Goal: Communication & Community: Answer question/provide support

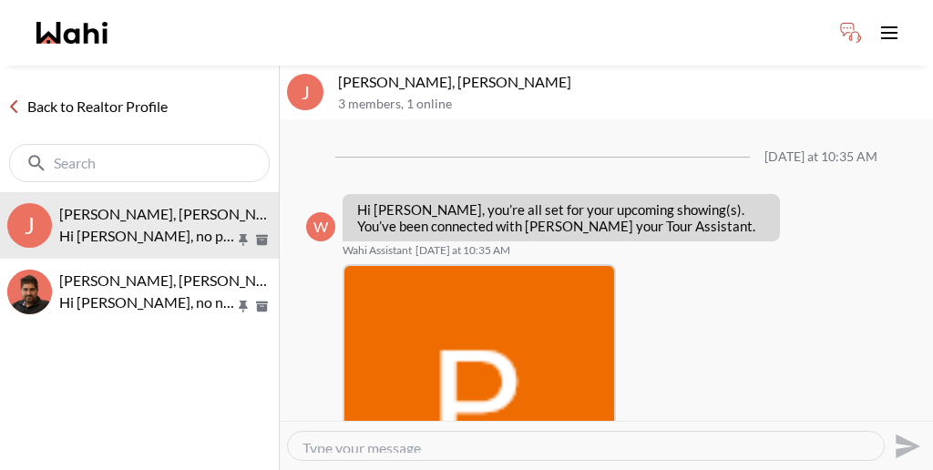
scroll to position [1022, 0]
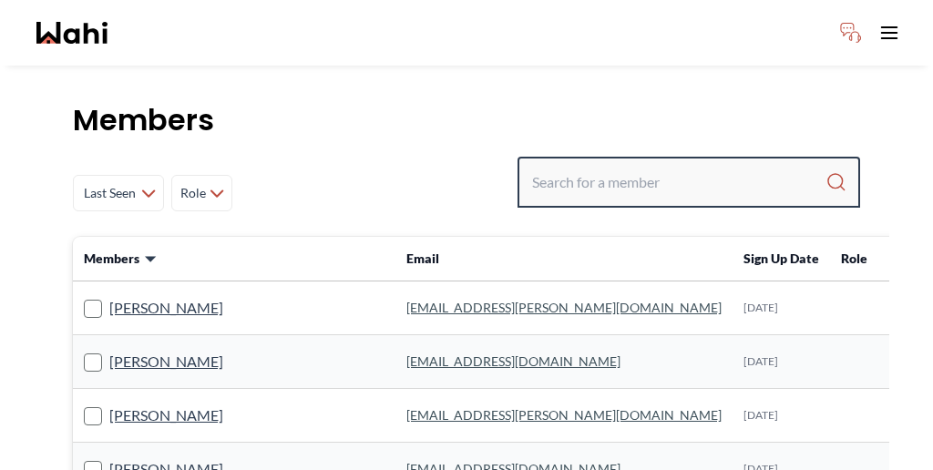
click at [698, 166] on input "Search input" at bounding box center [678, 182] width 293 height 33
paste input "pradeep"
type input "pradeep"
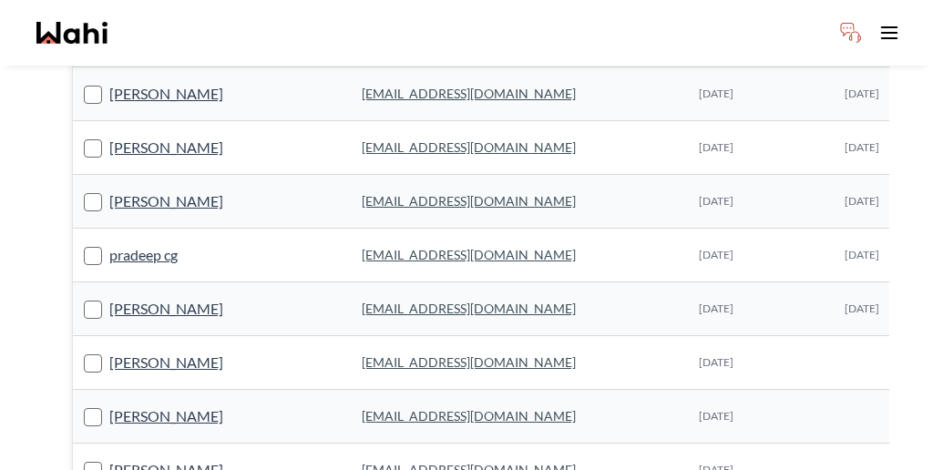
scroll to position [1151, 0]
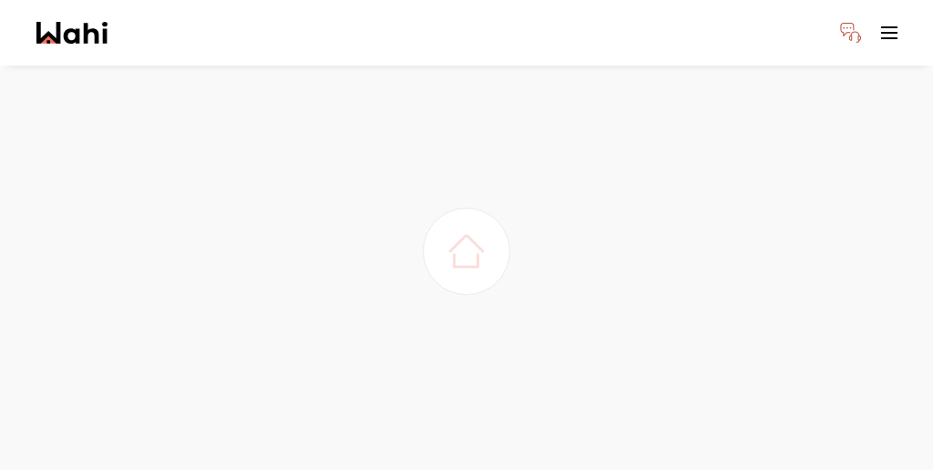
scroll to position [0, 0]
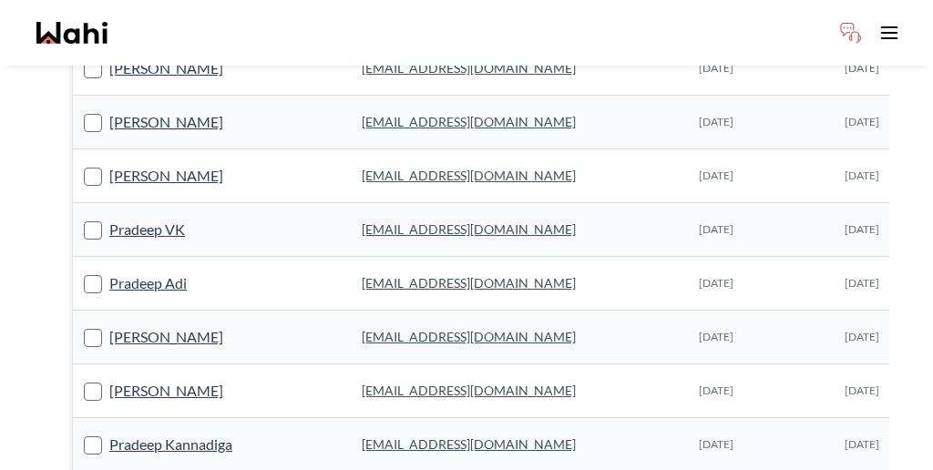
scroll to position [240, 0]
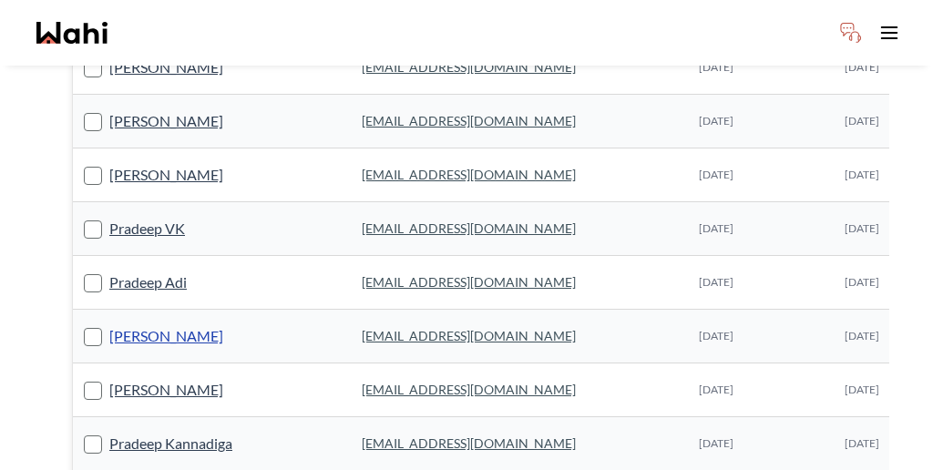
click at [175, 324] on link "Pradeepan Periyarath" at bounding box center [166, 336] width 114 height 24
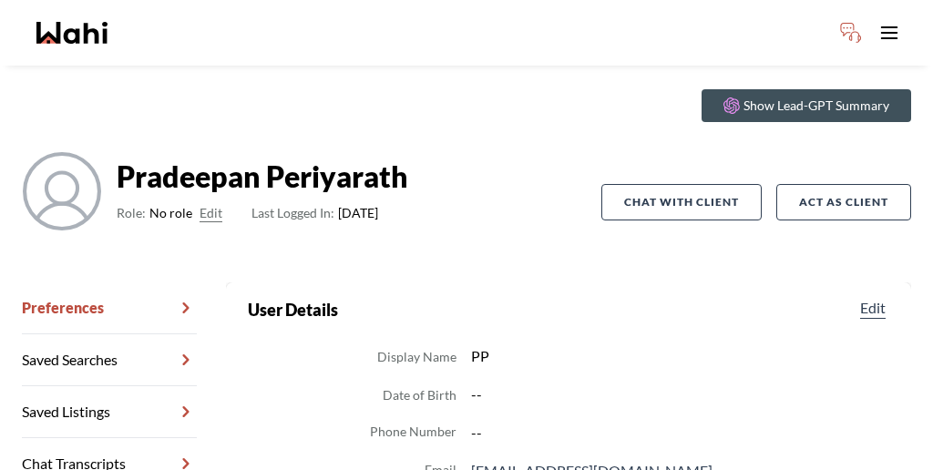
click at [92, 438] on link "Chat Transcripts" at bounding box center [109, 464] width 175 height 52
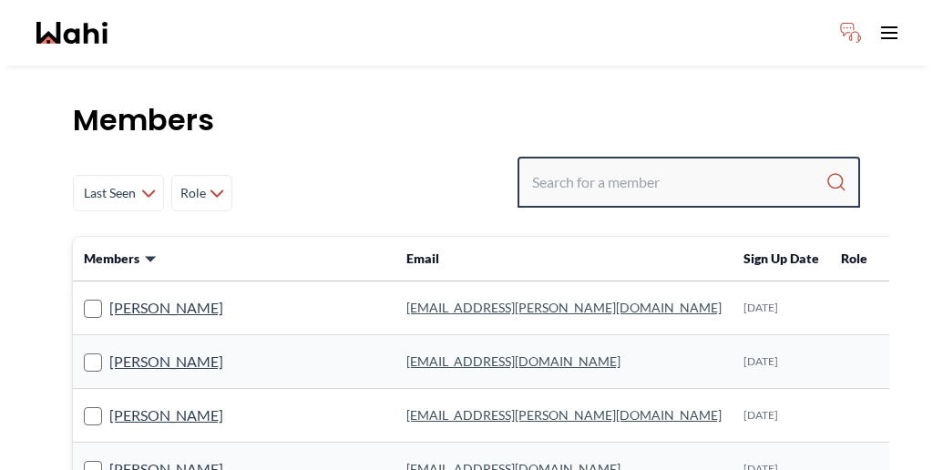
click at [698, 166] on input "Search input" at bounding box center [678, 182] width 293 height 33
paste input "[PERSON_NAME]"
type input "[PERSON_NAME]"
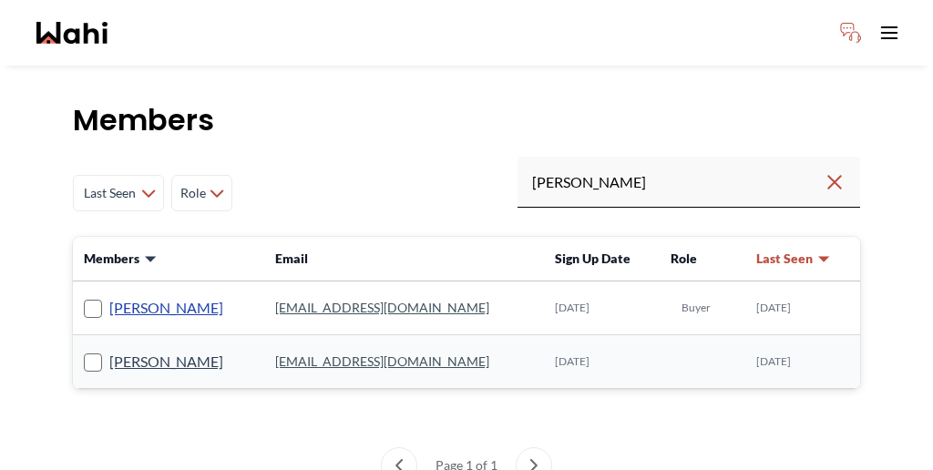
click at [115, 296] on link "Pradeep Pradhan" at bounding box center [166, 308] width 114 height 24
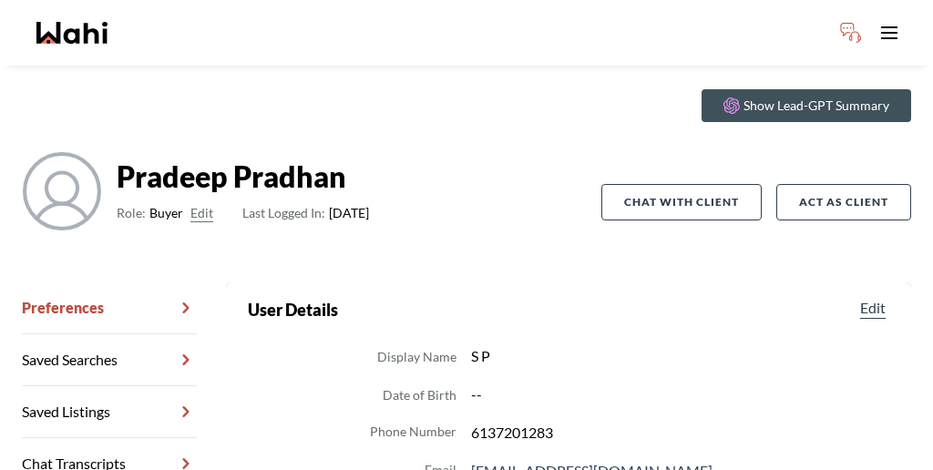
scroll to position [66, 0]
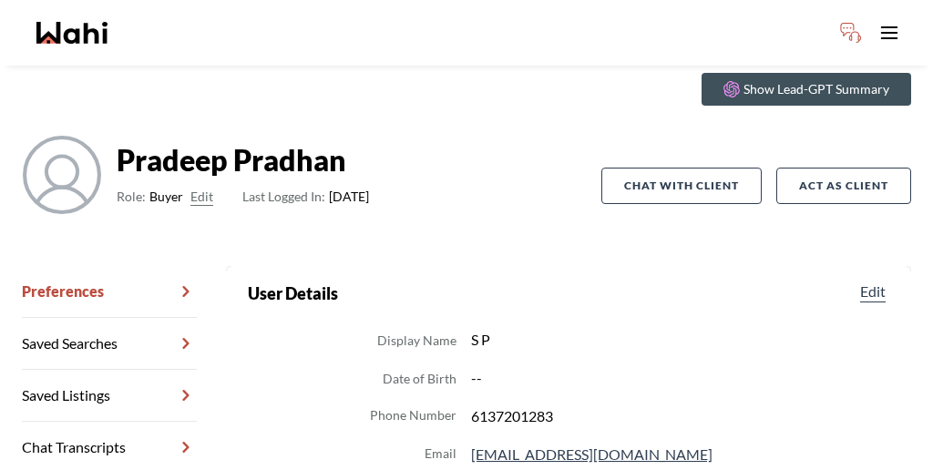
click at [100, 422] on link "Chat Transcripts" at bounding box center [109, 448] width 175 height 52
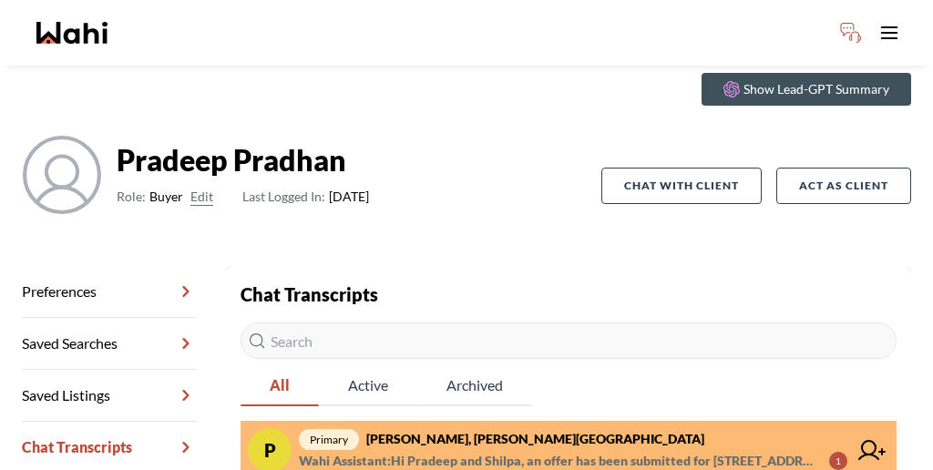
click at [449, 450] on span "Wahi Assistant : Hi Pradeep and Shilpa, an offer has been submitted for 2 Homes…" at bounding box center [556, 461] width 515 height 22
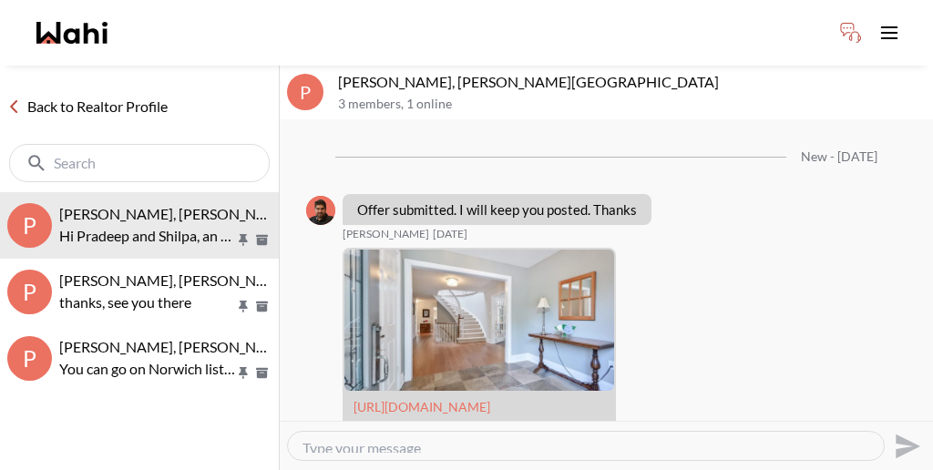
scroll to position [2417, 0]
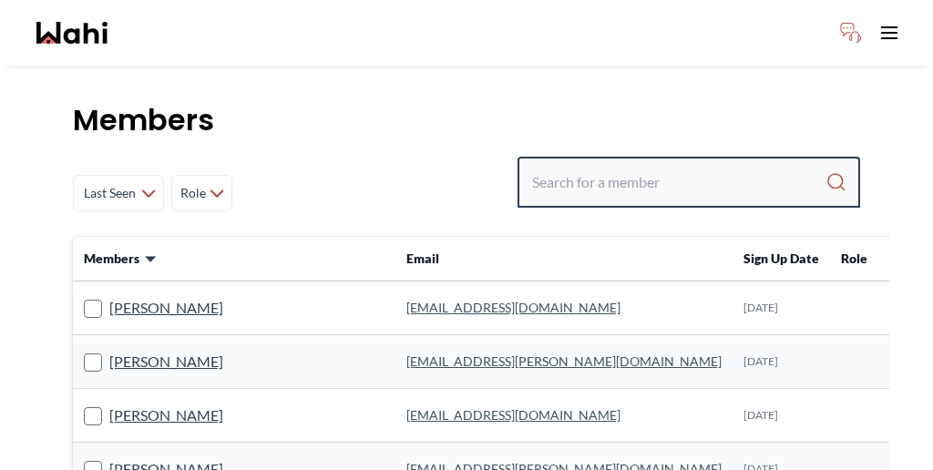
click at [638, 166] on input "Search input" at bounding box center [678, 182] width 293 height 33
paste input "[EMAIL_ADDRESS][DOMAIN_NAME]"
type input "[EMAIL_ADDRESS][DOMAIN_NAME]"
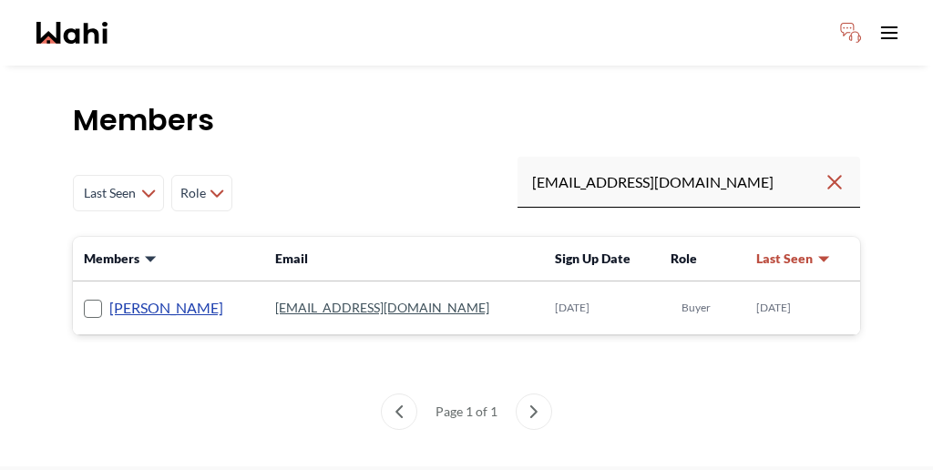
click at [124, 296] on link "Jaspreet Dhillon" at bounding box center [166, 308] width 114 height 24
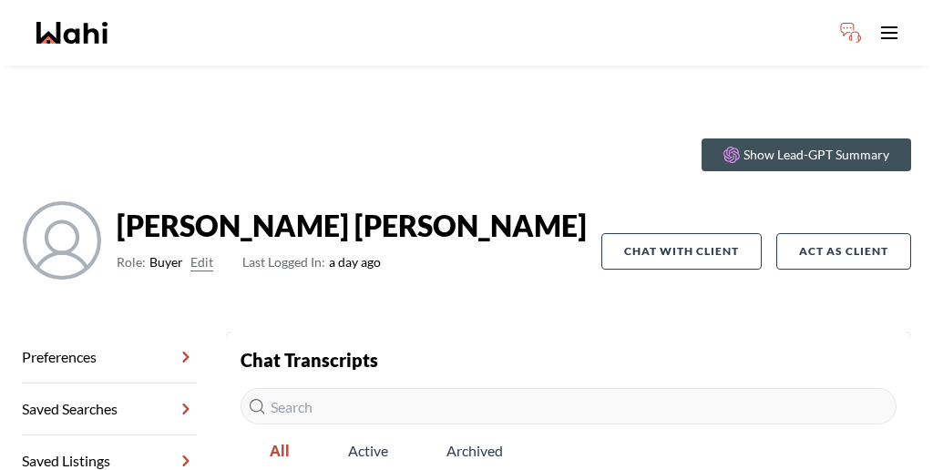
scroll to position [60, 0]
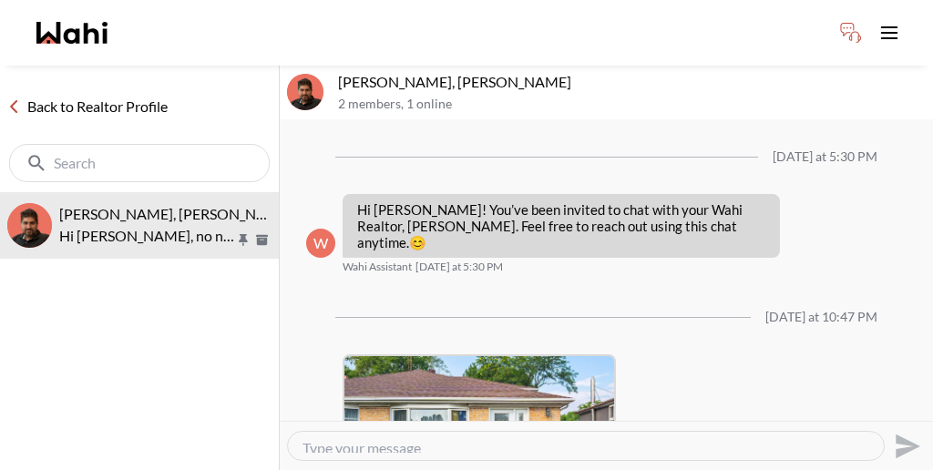
scroll to position [405, 0]
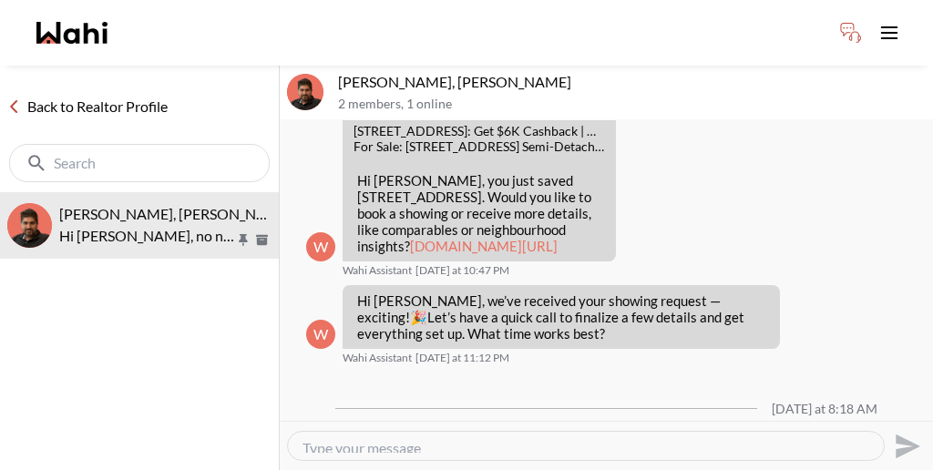
click at [83, 95] on link "Back to Realtor Profile" at bounding box center [87, 107] width 175 height 24
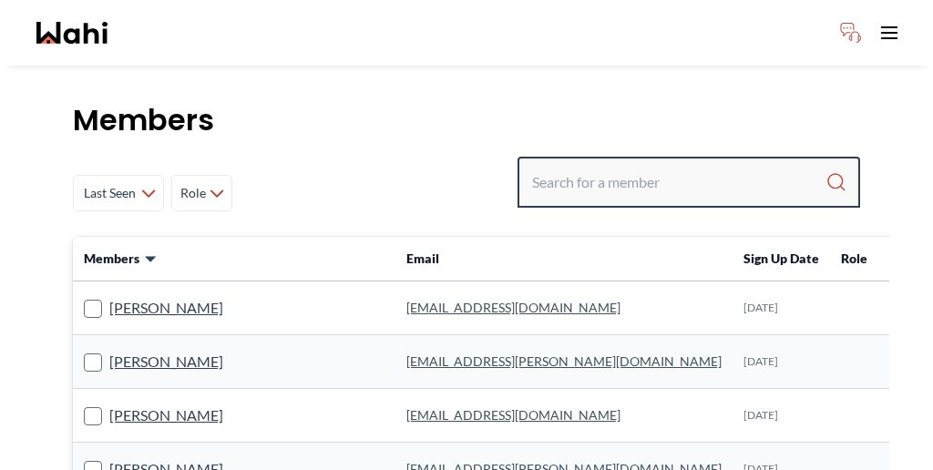
click at [663, 166] on input "Search input" at bounding box center [678, 182] width 293 height 33
paste input "[EMAIL_ADDRESS][DOMAIN_NAME]"
type input "[EMAIL_ADDRESS][DOMAIN_NAME]"
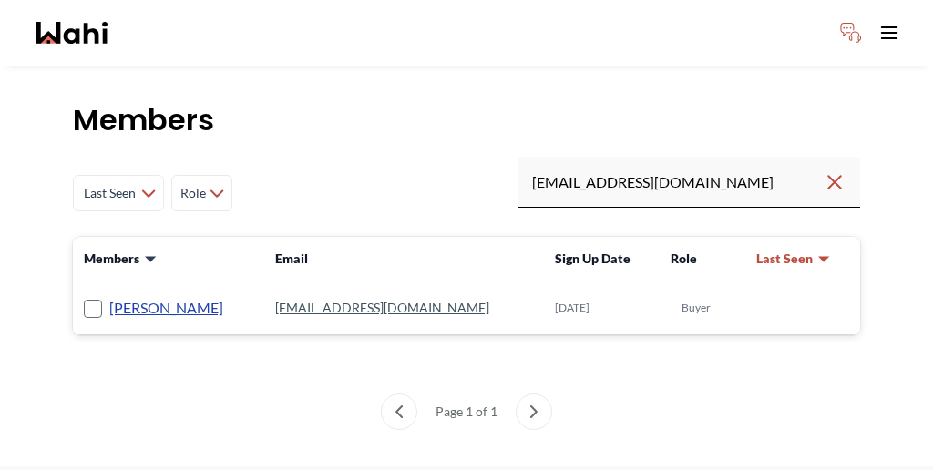
click at [147, 296] on link "[PERSON_NAME]" at bounding box center [166, 308] width 114 height 24
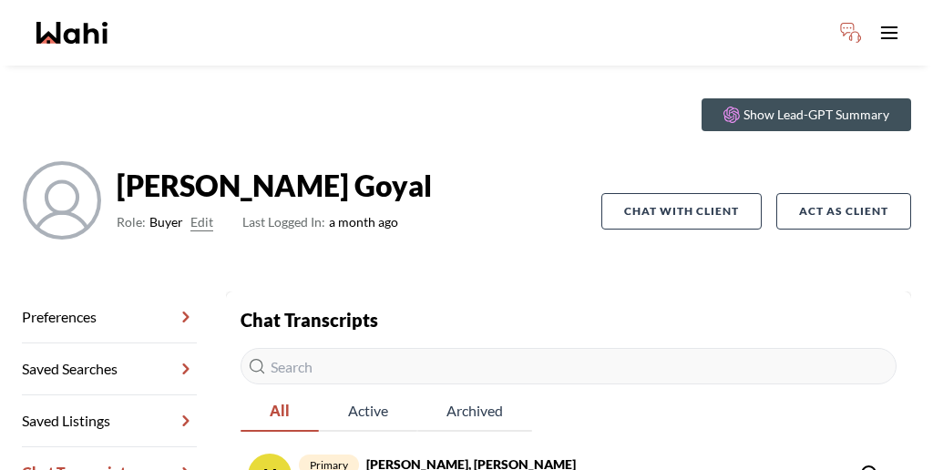
scroll to position [60, 0]
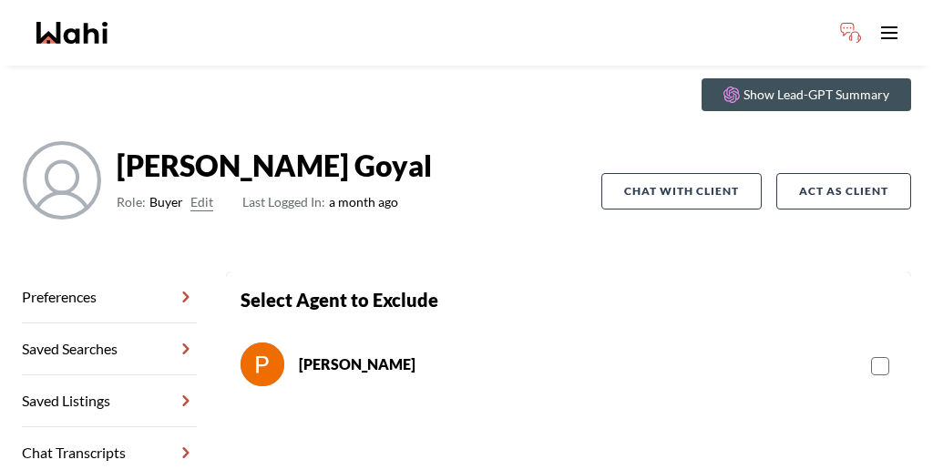
click at [108, 427] on link "Chat Transcripts" at bounding box center [109, 453] width 175 height 52
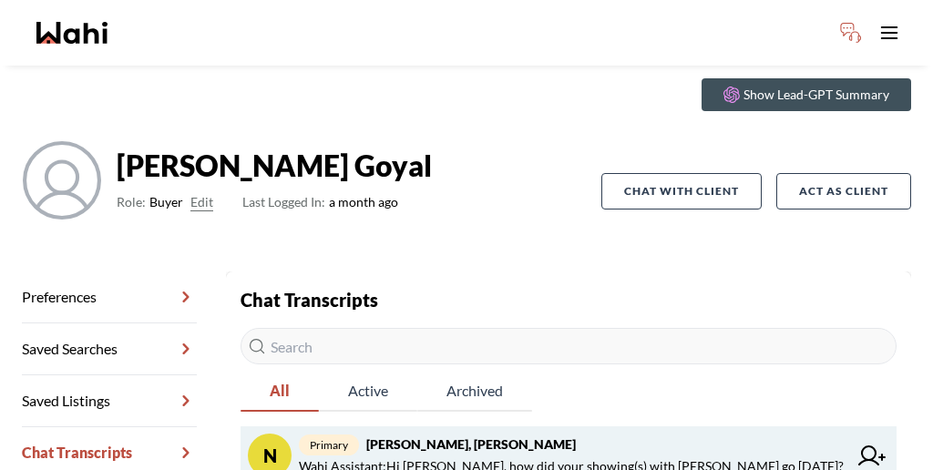
click at [477, 433] on span "primary [PERSON_NAME], [PERSON_NAME]" at bounding box center [573, 444] width 548 height 22
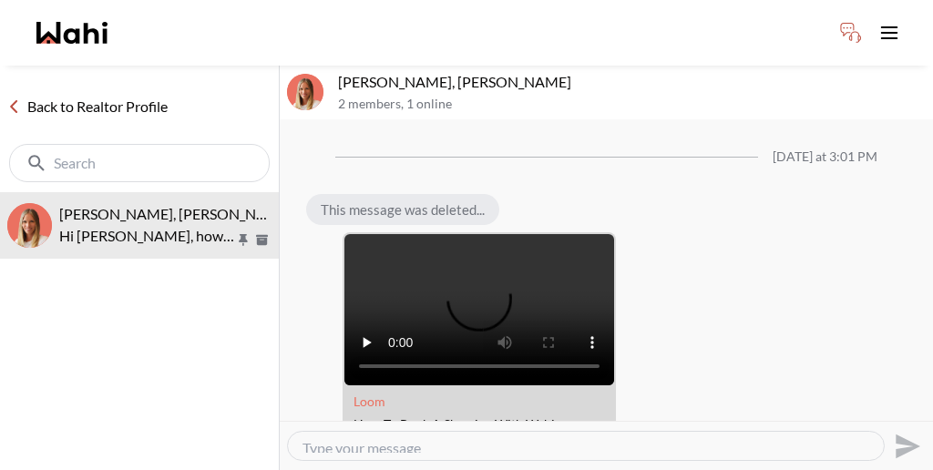
scroll to position [1355, 0]
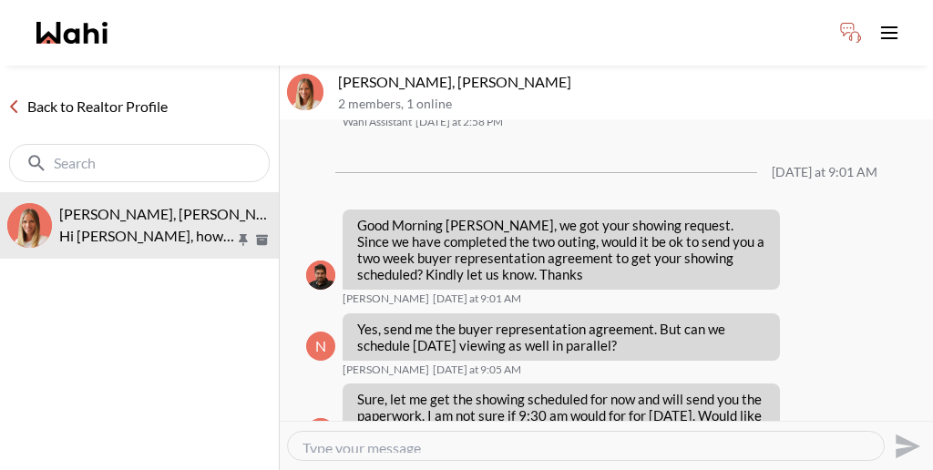
click at [487, 439] on textarea "Type your message" at bounding box center [585, 446] width 566 height 14
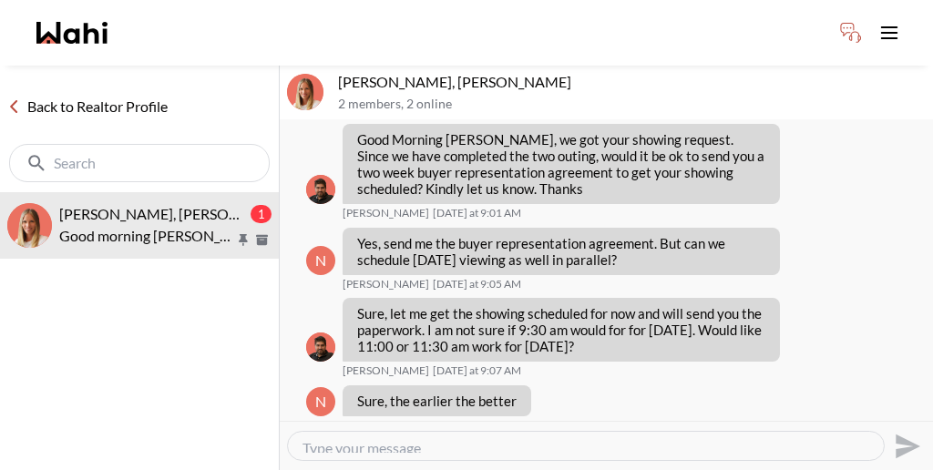
scroll to position [1408, 0]
